Goal: Task Accomplishment & Management: Manage account settings

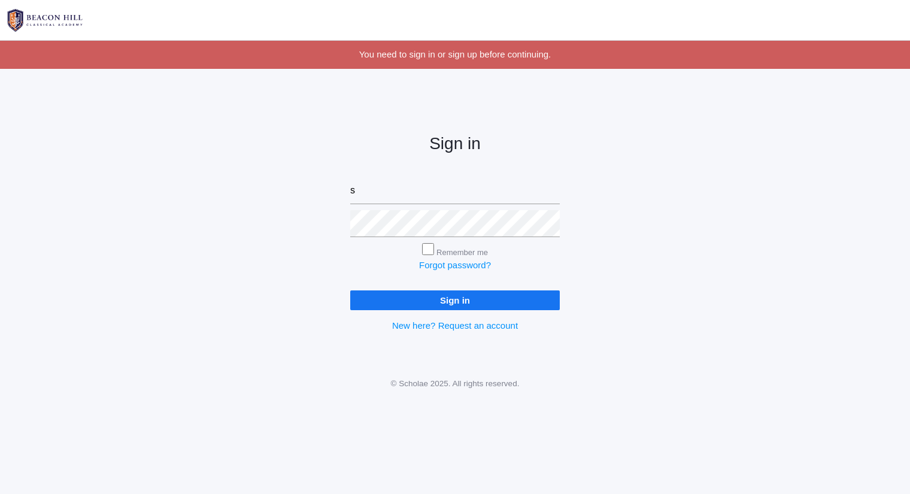
type input "sarah@beaconhillclassical.org"
click at [350, 290] on input "Sign in" at bounding box center [454, 300] width 209 height 20
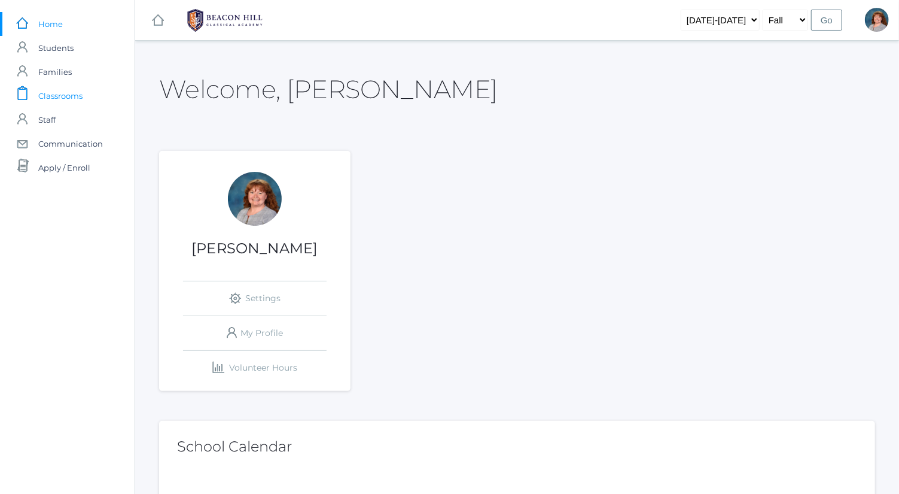
click at [85, 87] on link "icons/clipboard/plain Created with Sketch. Classrooms" at bounding box center [67, 96] width 135 height 24
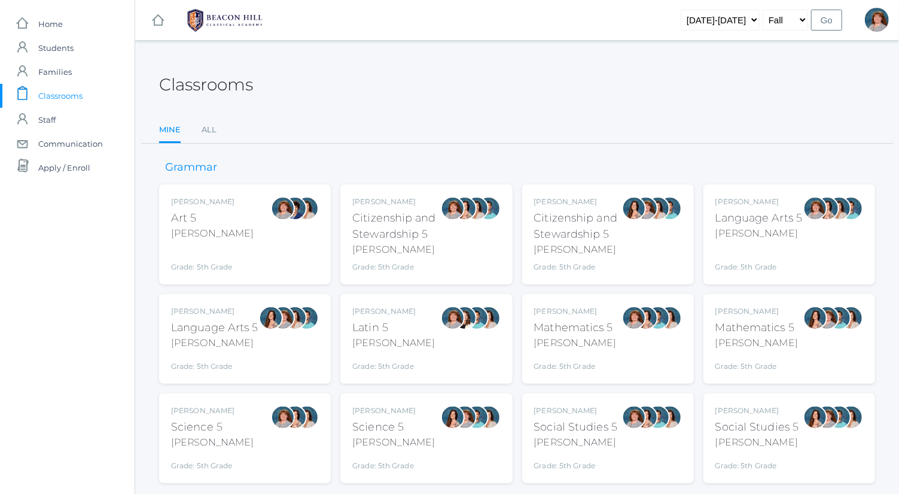
scroll to position [31, 0]
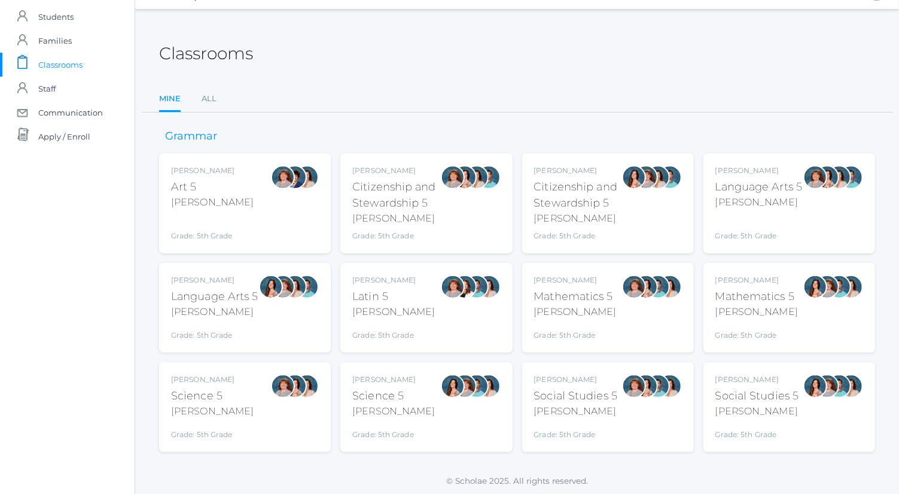
click at [372, 305] on div "[PERSON_NAME]" at bounding box center [393, 312] width 83 height 14
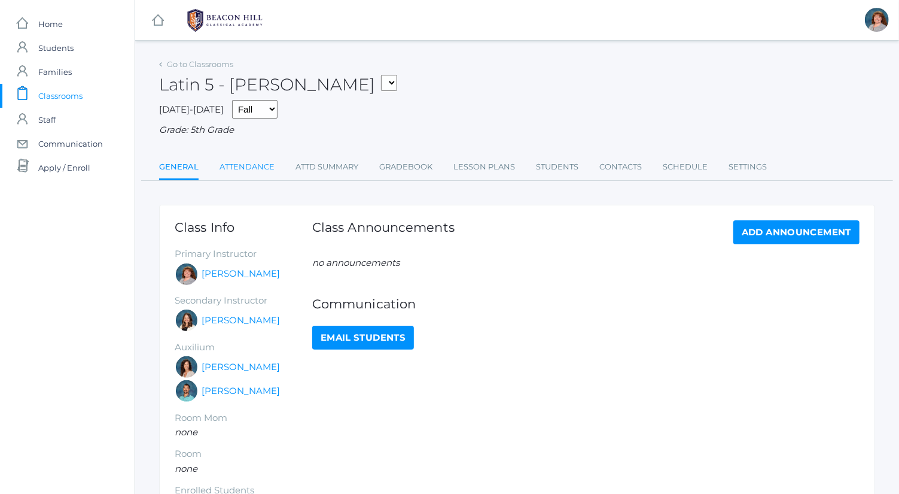
click at [265, 171] on link "Attendance" at bounding box center [247, 167] width 55 height 24
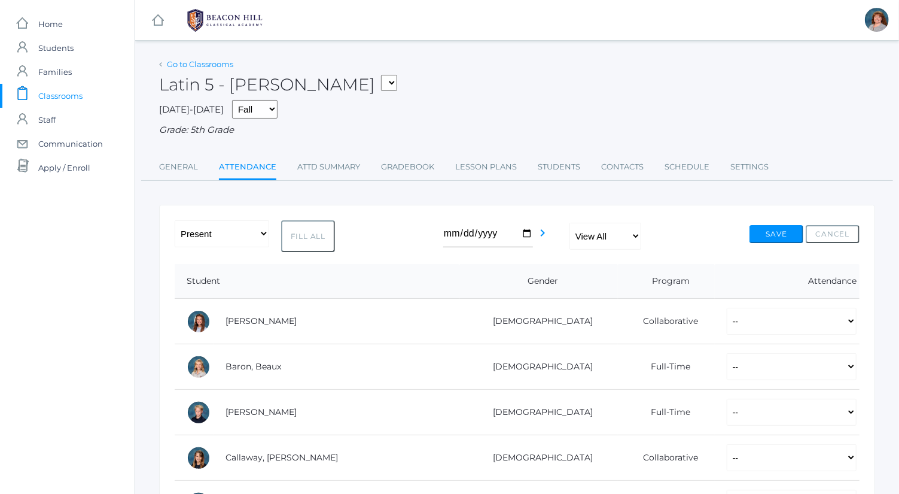
click at [220, 63] on link "Go to Classrooms" at bounding box center [200, 64] width 66 height 10
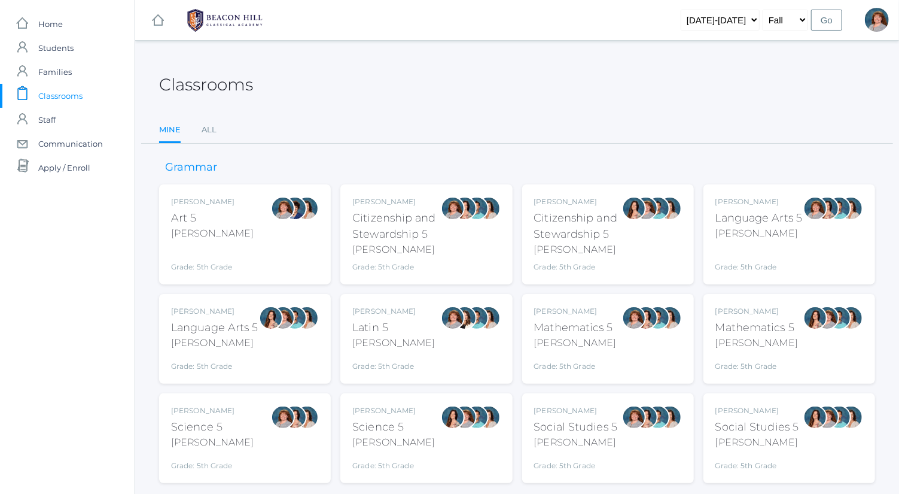
scroll to position [31, 0]
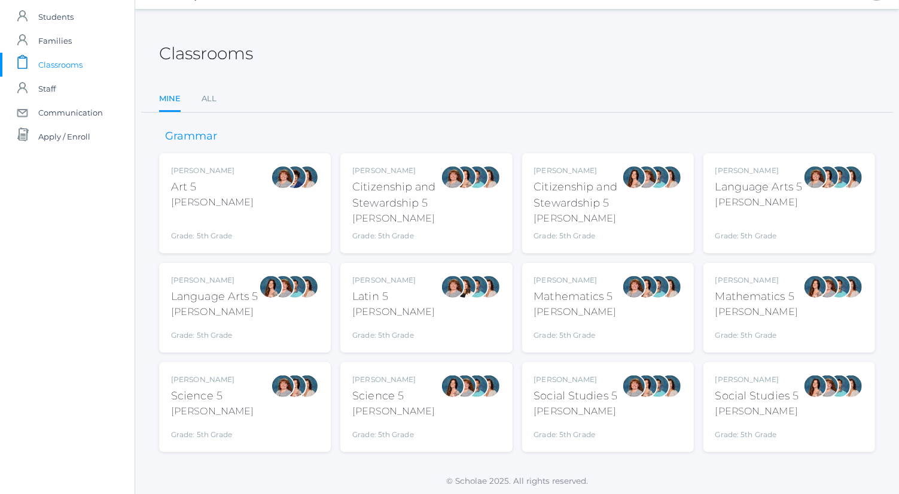
click at [586, 317] on div "Bence" at bounding box center [575, 312] width 83 height 14
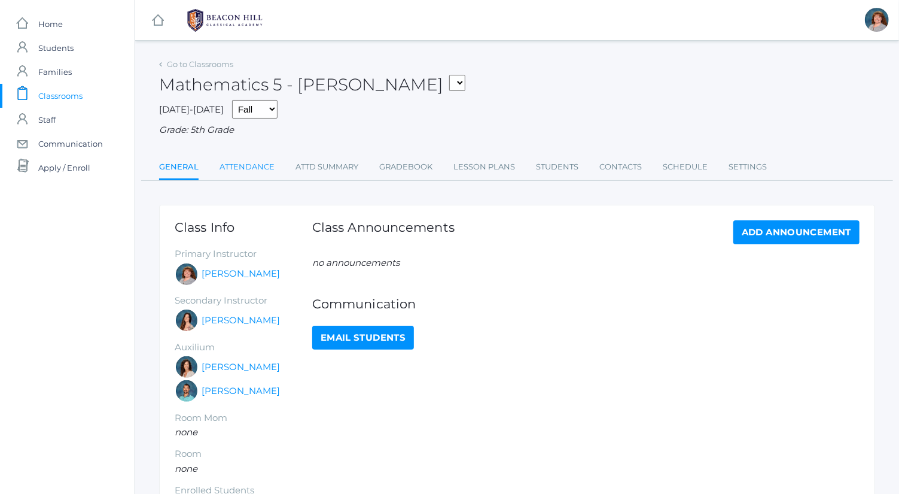
click at [271, 169] on link "Attendance" at bounding box center [247, 167] width 55 height 24
